Goal: Consume media (video, audio)

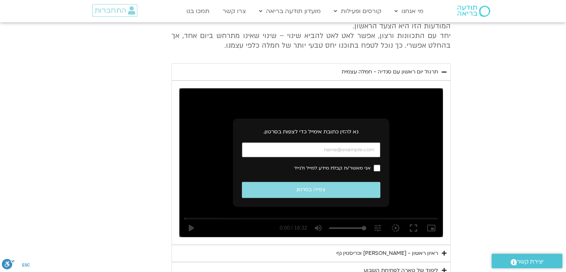
scroll to position [361, 0]
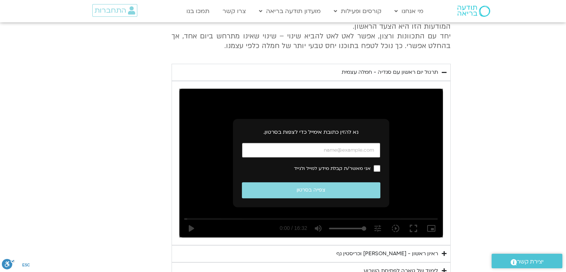
click at [351, 148] on input "כתובת אימייל" at bounding box center [311, 150] width 138 height 15
type input "[EMAIL_ADDRESS][DOMAIN_NAME]"
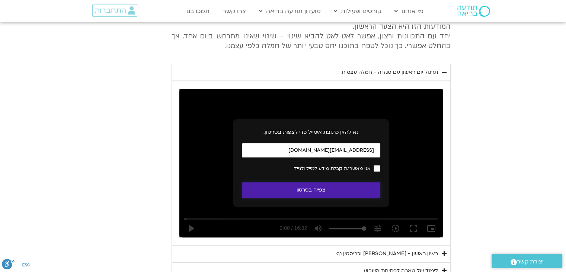
click at [334, 188] on button "צפייה בסרטון" at bounding box center [311, 190] width 138 height 16
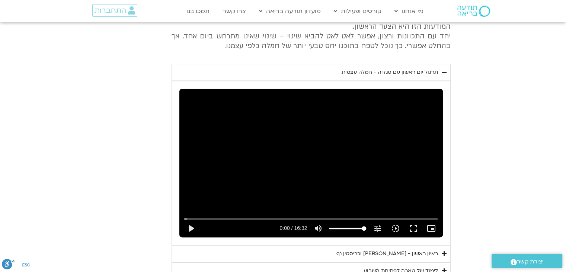
scroll to position [399, 0]
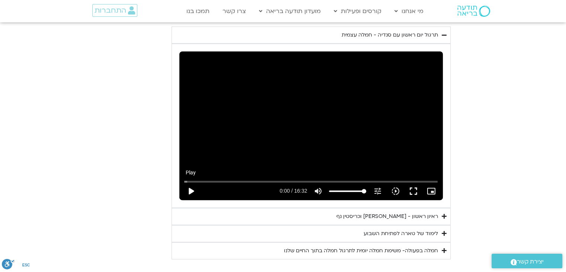
click at [198, 189] on button "play_arrow" at bounding box center [191, 191] width 18 height 18
type input "5.49391"
type input "94.4176136363636"
type input "5.707885"
type input "93.5085227272727"
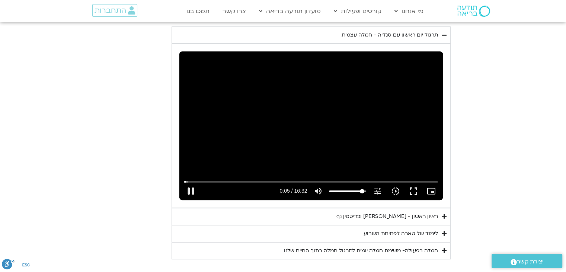
type input "5.724936"
type input "92.5994318181818"
type input "5.774901"
type input "91.6903409090909"
type input "5.791137"
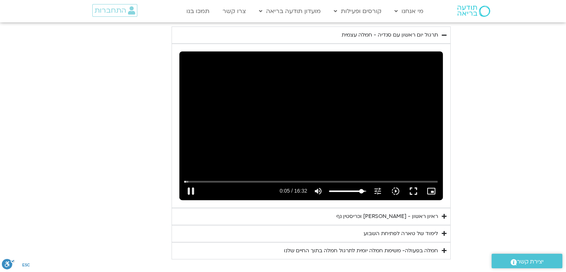
type input "90.78125"
type input "5.807707"
type input "89.8721590909091"
type input "5.824606"
type input "88.9630681818182"
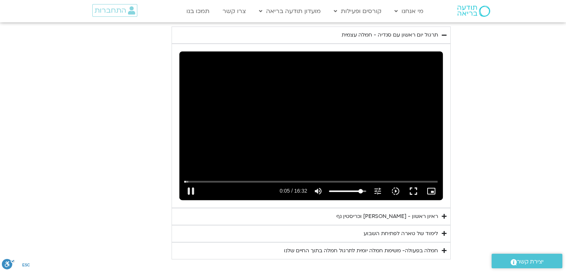
type input "5.844372"
type input "88.0539772727273"
type input "5.857845"
type input "87.1448863636364"
type input "5.875093"
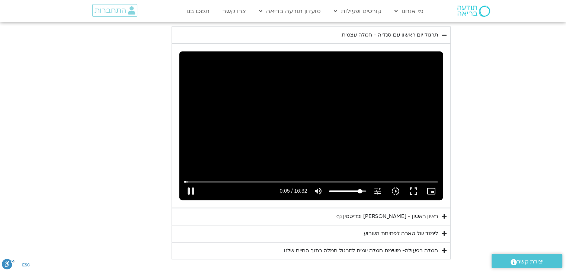
type input "85.3267045454546"
type input "5.925043"
type input "84.4176136363636"
type input "5.94113"
type input "83.5085227272727"
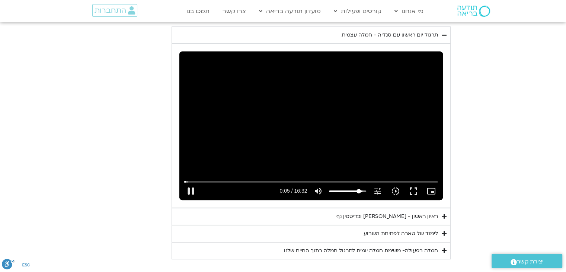
type input "5.958648"
type input "82.5994318181818"
type input "6.008131"
type input "81.6903409090909"
type input "6.241461"
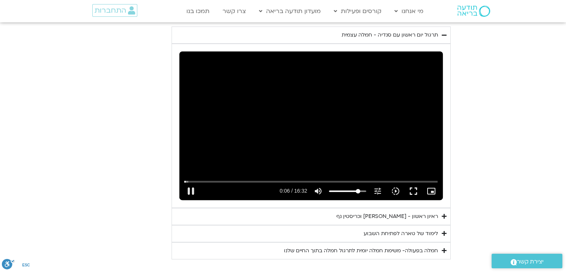
type input "80.78125"
type input "6.341082"
type input "79.8721590909091"
type input "6.374026"
type input "78.9630681818182"
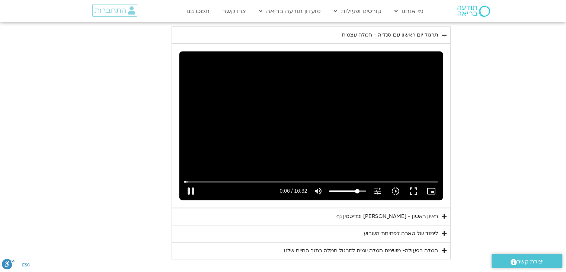
type input "6.616008"
drag, startPoint x: 362, startPoint y: 190, endPoint x: 357, endPoint y: 196, distance: 7.7
type input "78.9630681818182"
click at [357, 193] on input "Volume" at bounding box center [347, 191] width 37 height 4
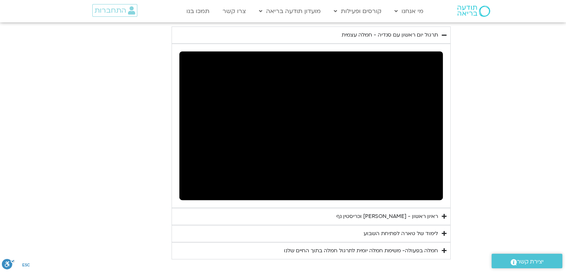
click at [438, 213] on summary "ראיון ראשון - [PERSON_NAME] וכריסטין נף" at bounding box center [311, 216] width 279 height 17
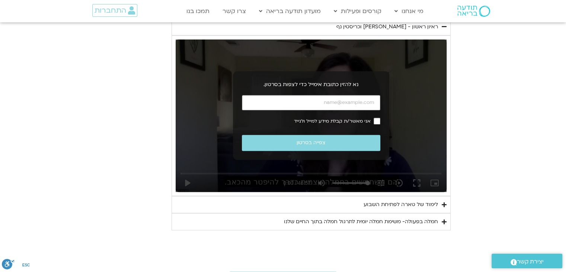
scroll to position [622, 0]
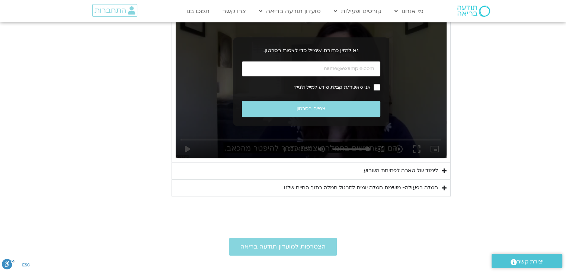
click at [440, 166] on summary "לימוד של טארה לפתיחת השבוע" at bounding box center [311, 170] width 279 height 17
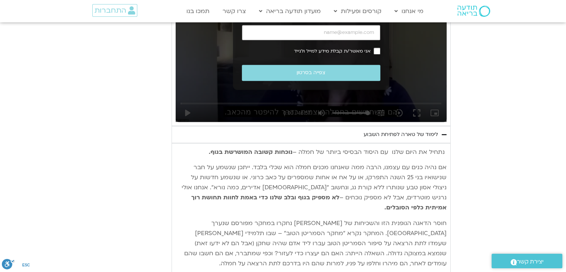
scroll to position [547, 0]
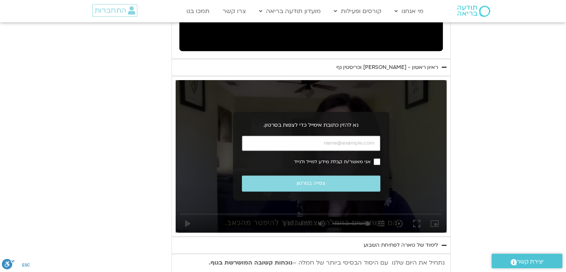
click at [438, 245] on div "לימוד של טארה לפתיחת השבוע" at bounding box center [401, 244] width 74 height 9
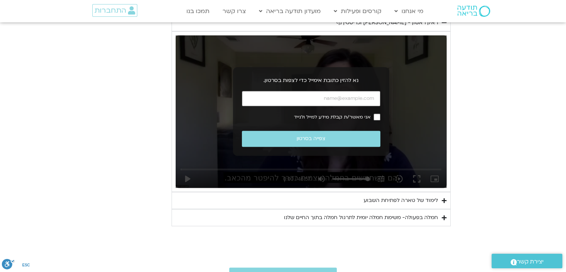
scroll to position [622, 0]
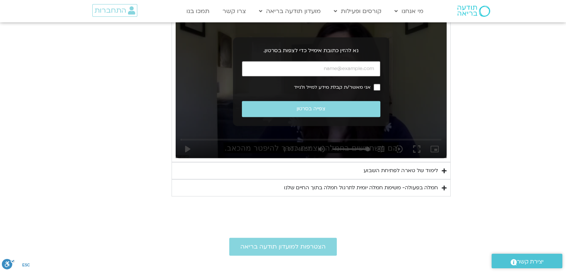
click at [436, 190] on div "חמלה בפעולה- משימת חמלה יומית לתרגול חמלה בתוך החיים שלנו" at bounding box center [361, 187] width 154 height 9
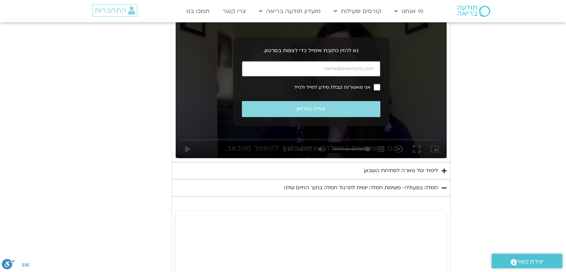
click at [436, 190] on div "חמלה בפעולה- משימת חמלה יומית לתרגול חמלה בתוך החיים שלנו" at bounding box center [361, 187] width 154 height 9
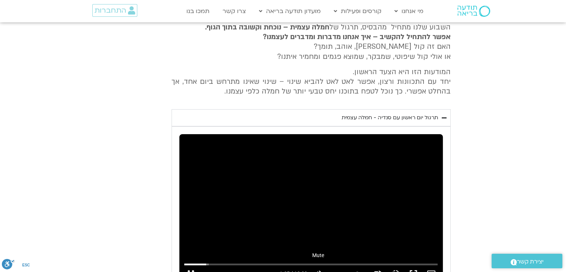
scroll to position [361, 0]
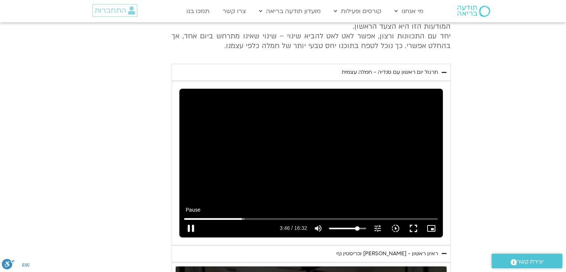
click at [191, 227] on button "pause" at bounding box center [191, 228] width 18 height 18
type input "226.133832"
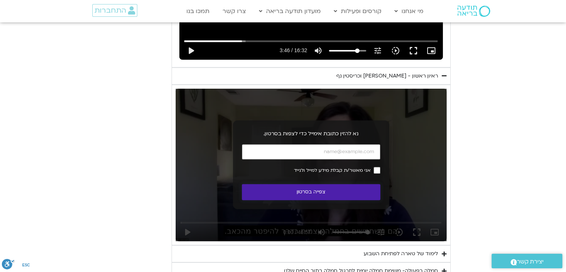
scroll to position [547, 0]
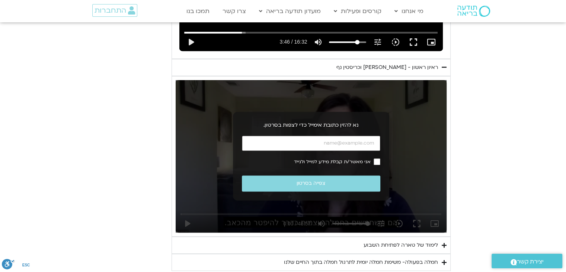
click at [359, 140] on input "כתובת אימייל" at bounding box center [311, 142] width 138 height 15
type input "[EMAIL_ADDRESS][DOMAIN_NAME]"
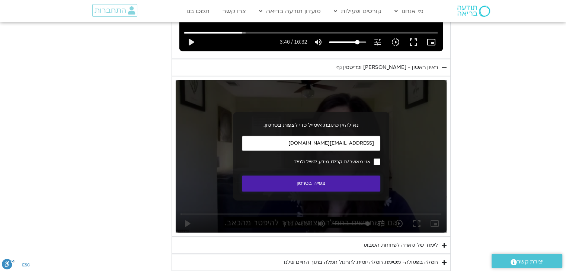
click at [357, 183] on button "צפייה בסרטון" at bounding box center [311, 183] width 138 height 16
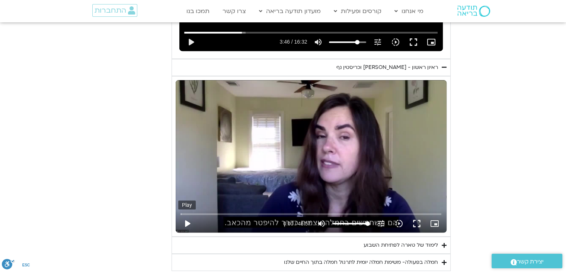
click at [189, 221] on button "play_arrow" at bounding box center [187, 223] width 18 height 18
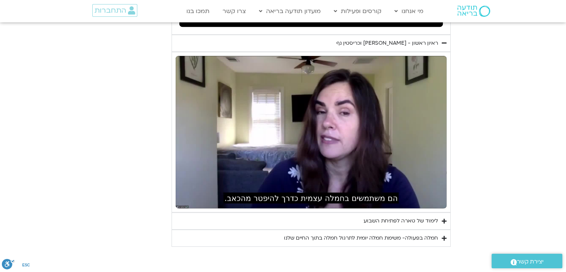
scroll to position [585, 0]
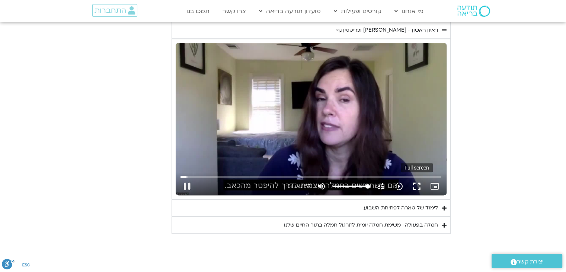
click at [413, 185] on button "fullscreen" at bounding box center [417, 186] width 18 height 18
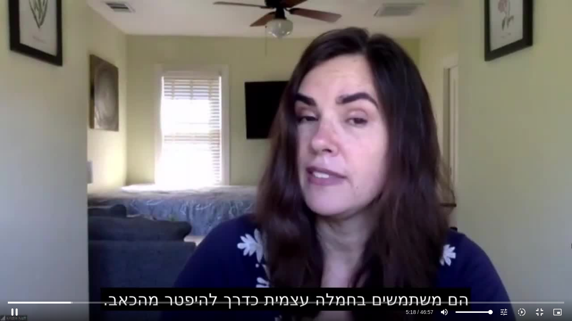
type input "318.782053"
type input "62.0028409090909"
type input "319.296991"
type input "60.1846590909091"
type input "319.313637"
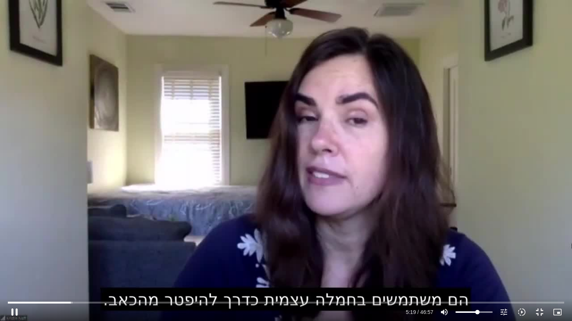
type input "59.2755681818182"
type input "319.330305"
type input "58.3664772727273"
type input "319.379775"
type input "56.5482954545455"
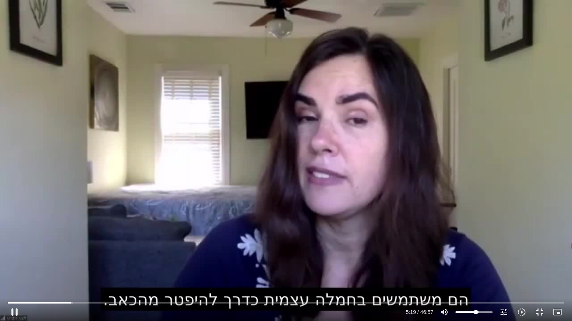
type input "319.397178"
type input "55.6392045454546"
type input "319.413513"
type input "53.8210227272727"
type input "319.448307"
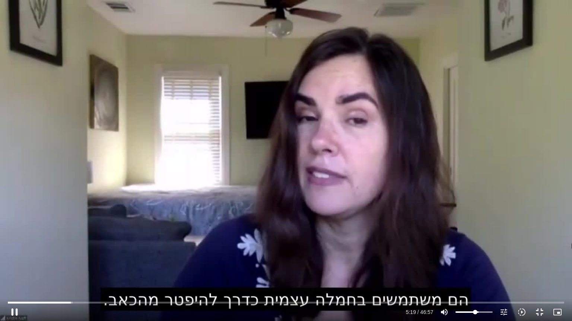
type input "52.9119318181818"
type input "319.496922"
type input "51.09375"
type input "319.513133"
type input "50.1846590909091"
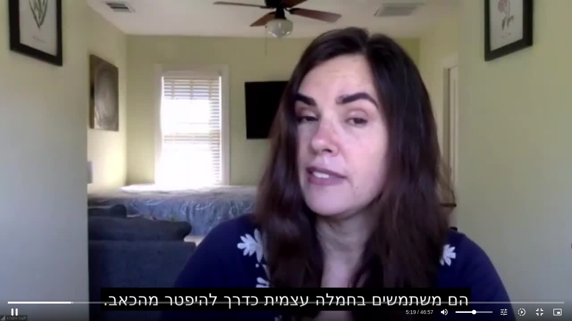
type input "319.5301"
type input "49.2755681818182"
type input "319.564525"
type input "48.3664772727273"
type input "319.597191"
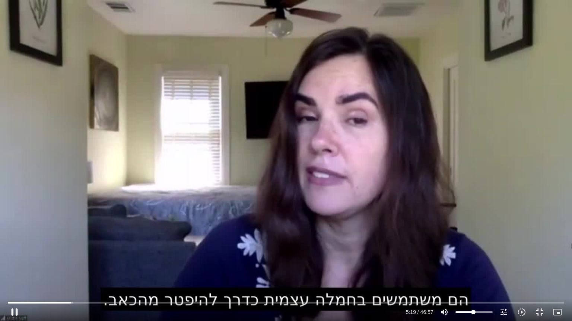
type input "47.4573863636364"
type input "319.613462"
type input "46.5482954545455"
type input "319.630963"
type input "45.6392045454546"
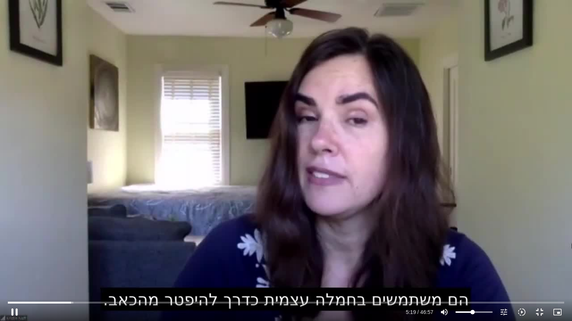
type input "320.01403"
type input "47.4573863636364"
type input "320.030617"
type input "49.2755681818182"
type input "320.047316"
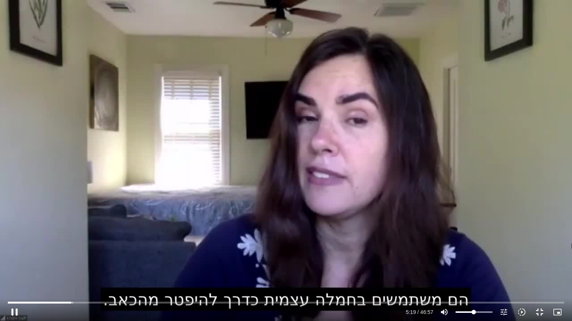
type input "50.1846590909091"
type input "320.064198"
type input "52.0028409090909"
type input "320.080154"
type input "53.8210227272727"
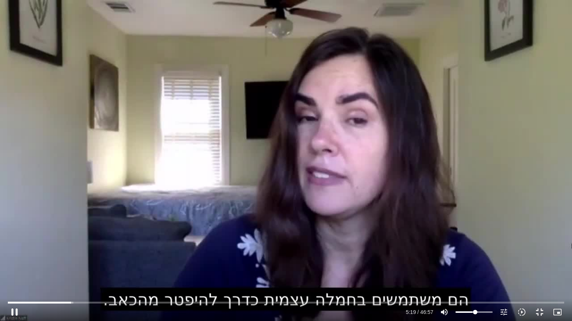
type input "320.096949"
type input "54.7301136363636"
type input "320.713772"
type input "53.8210227272727"
type input "320.73251"
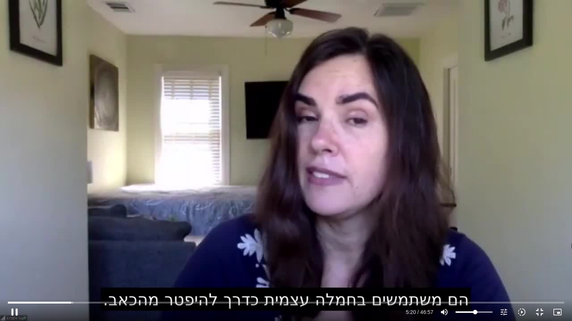
type input "52.0028409090909"
type input "320.747071"
type input "50.1846590909091"
type input "320.763441"
type input "48.3664772727273"
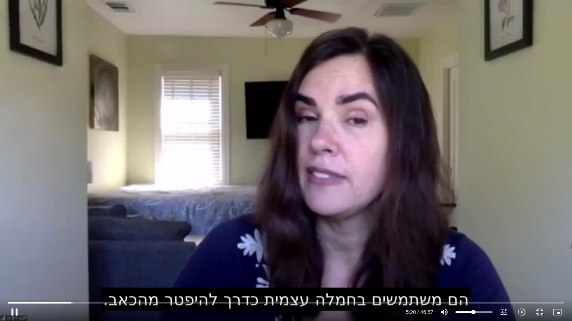
type input "320.780182"
type input "47.4573863636364"
type input "320.913188"
type input "46.5482954545455"
type input "321.096409"
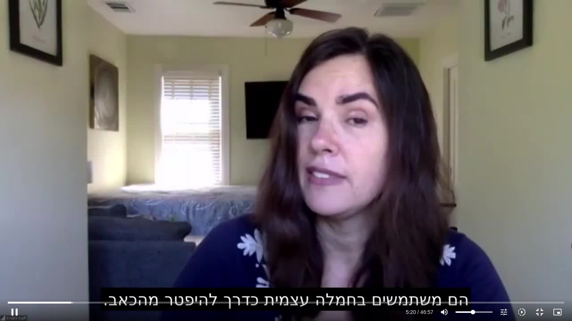
type input "45.6392045454546"
type input "321.261886"
drag, startPoint x: 477, startPoint y: 311, endPoint x: 472, endPoint y: 314, distance: 6.2
type input "45.6392045454546"
click at [472, 271] on input "Volume" at bounding box center [473, 312] width 37 height 4
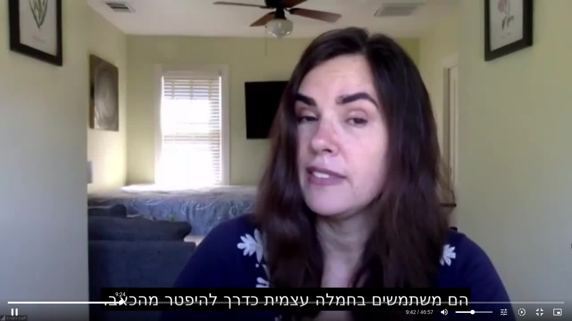
click at [121, 271] on input "Seek" at bounding box center [286, 303] width 556 height 4
click at [452, 209] on div "Skip Ad 14:15 pause 11:11 / 46:57 volume_up Mute tune Resolution Auto 720p slow…" at bounding box center [286, 160] width 572 height 321
type input "671.337994"
click at [539, 271] on button "fullscreen_exit" at bounding box center [539, 313] width 18 height 18
